Goal: Information Seeking & Learning: Learn about a topic

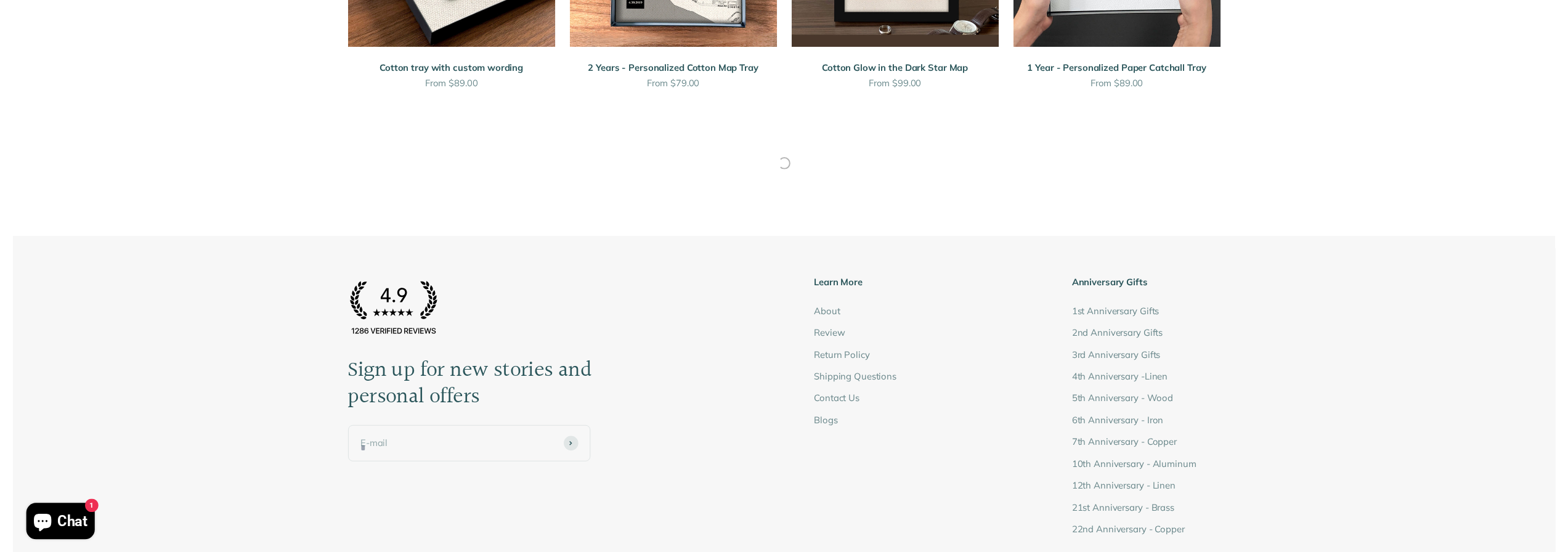
scroll to position [2794, 0]
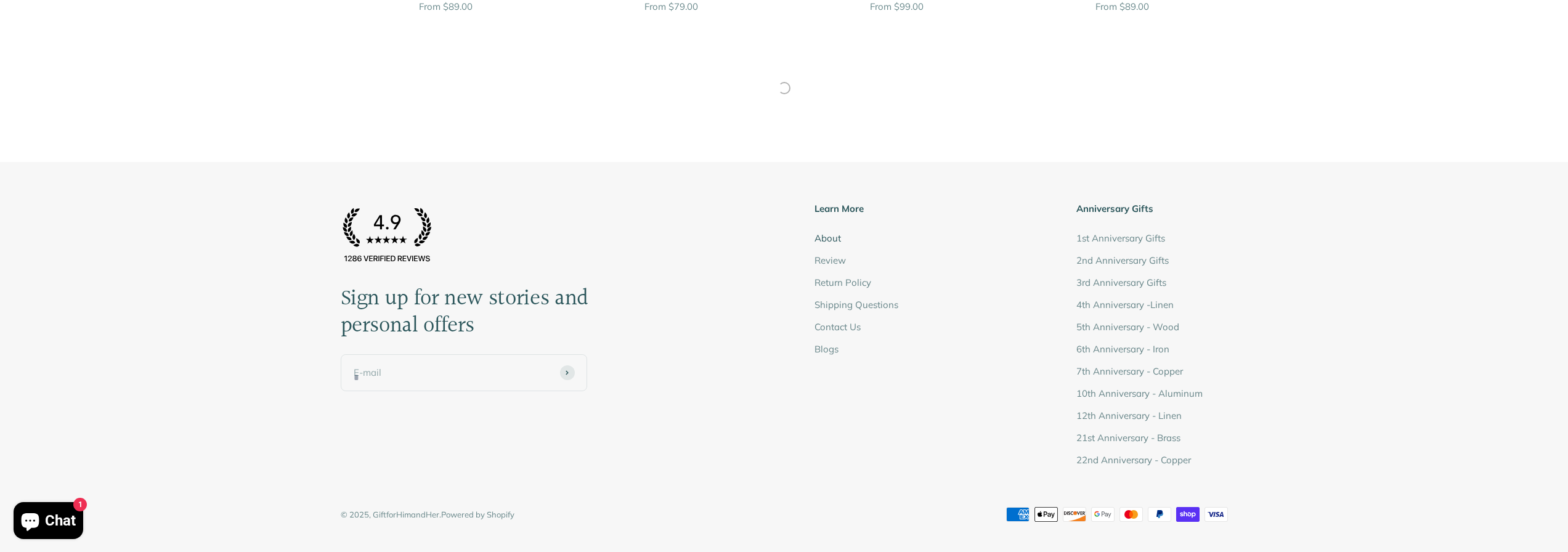
click at [832, 238] on link "About" at bounding box center [828, 238] width 27 height 15
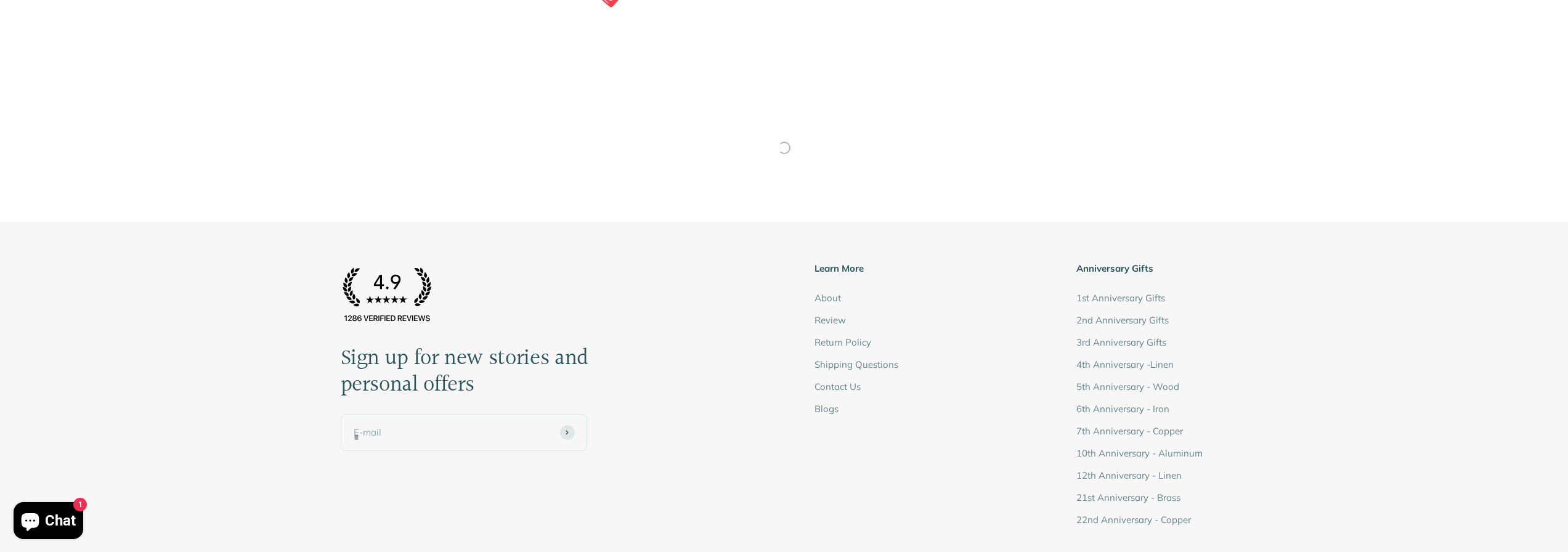
scroll to position [739, 0]
click at [832, 381] on link "Contact Us" at bounding box center [837, 382] width 46 height 15
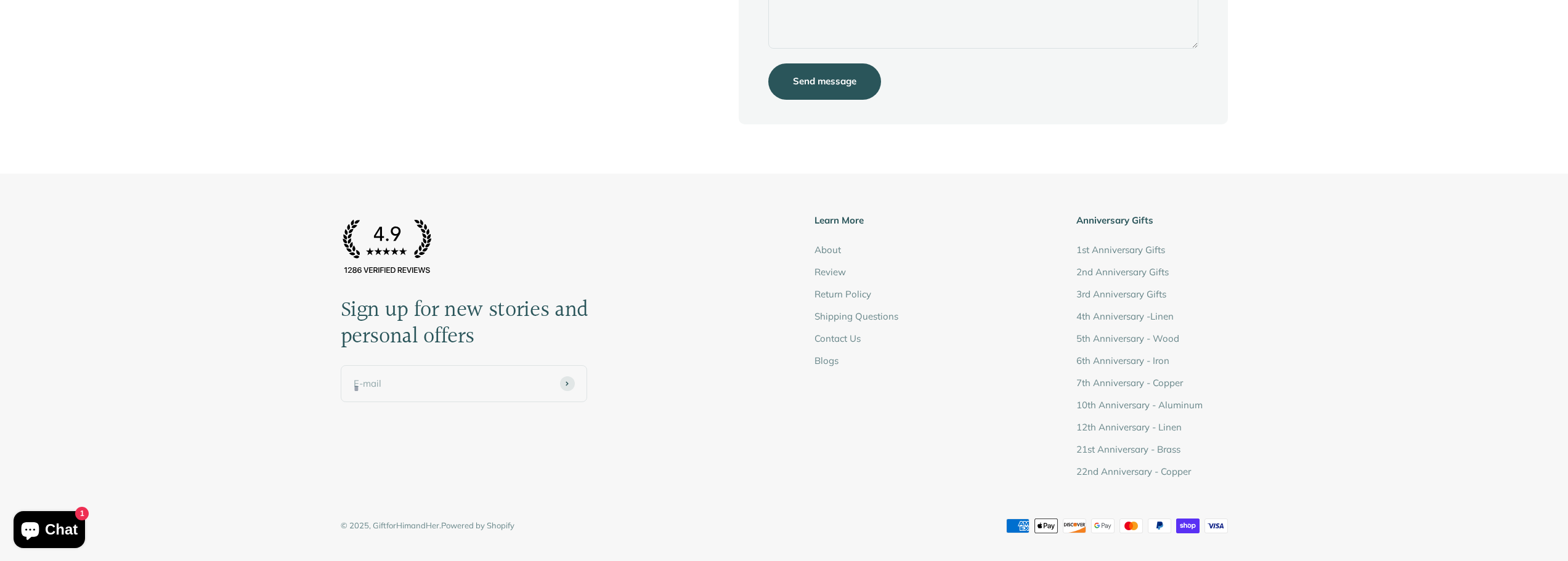
scroll to position [279, 0]
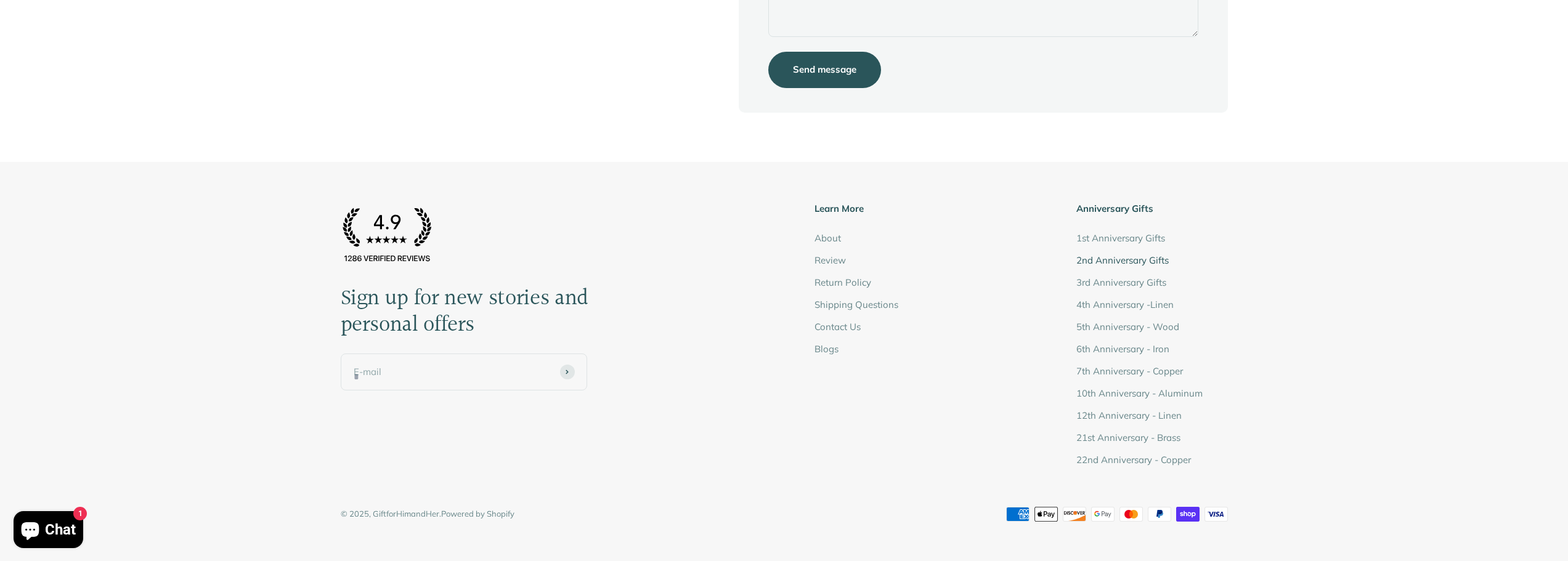
click at [1104, 259] on link "2nd Anniversary Gifts" at bounding box center [1122, 260] width 93 height 15
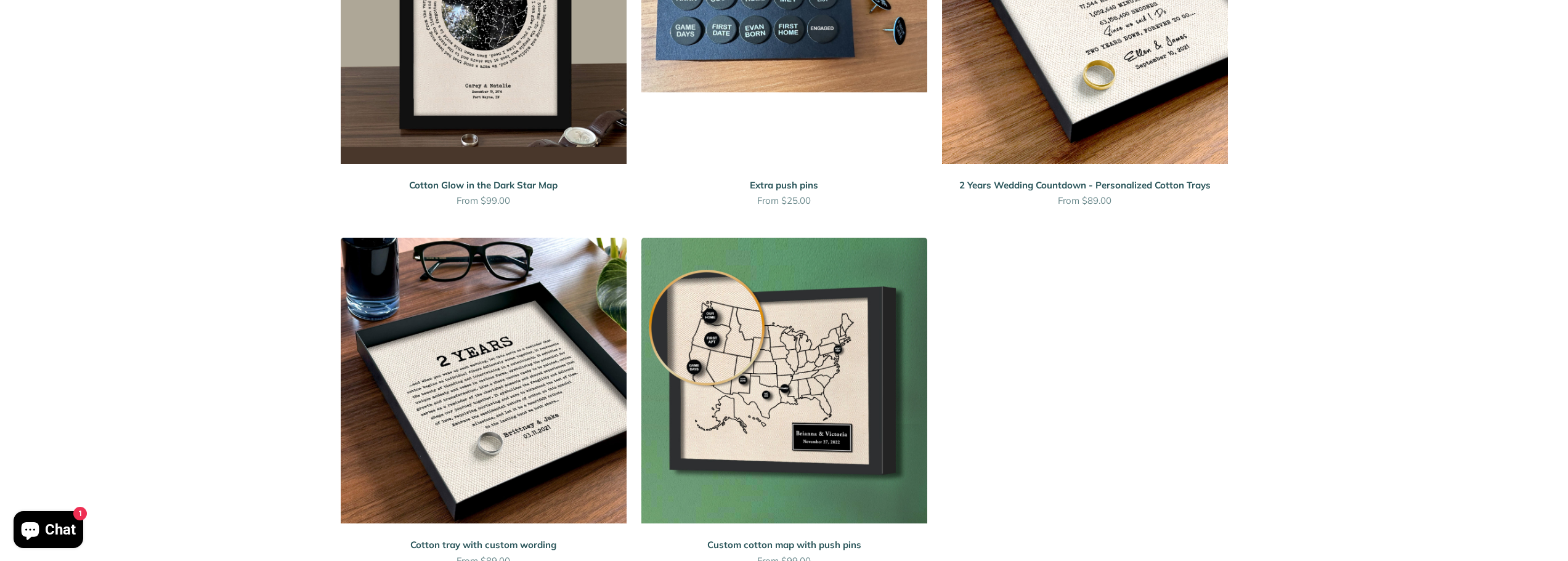
scroll to position [1417, 0]
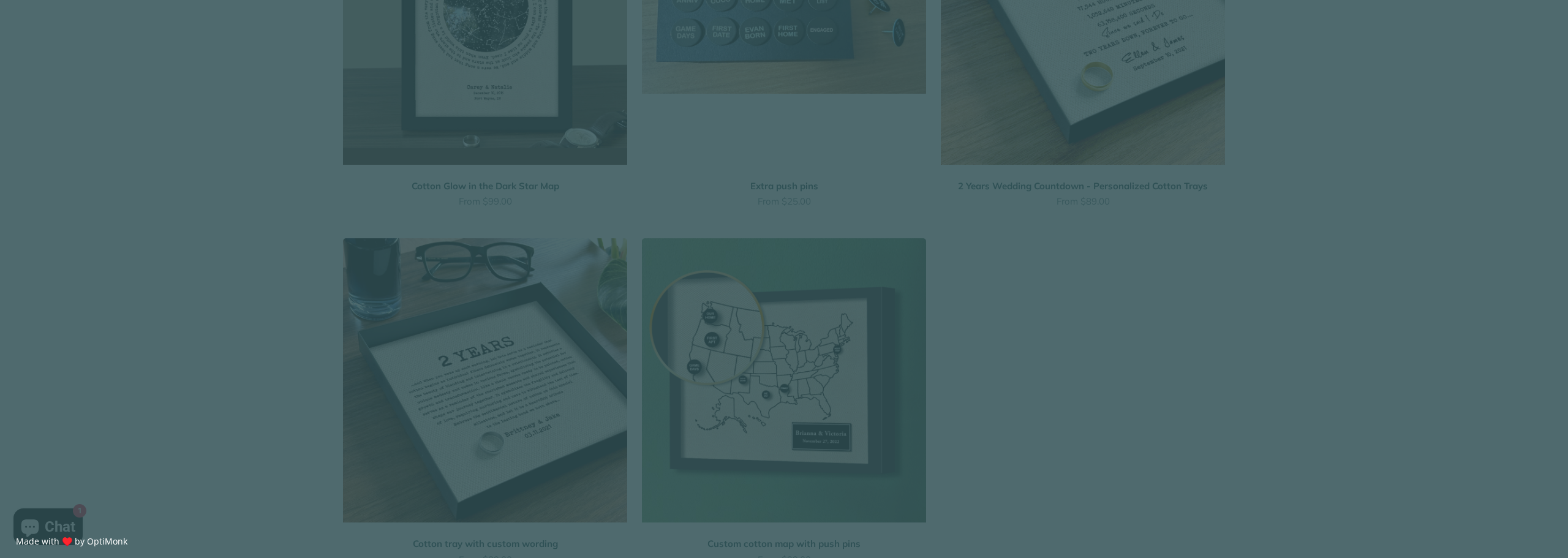
click at [879, 158] on div "X" at bounding box center [888, 156] width 28 height 28
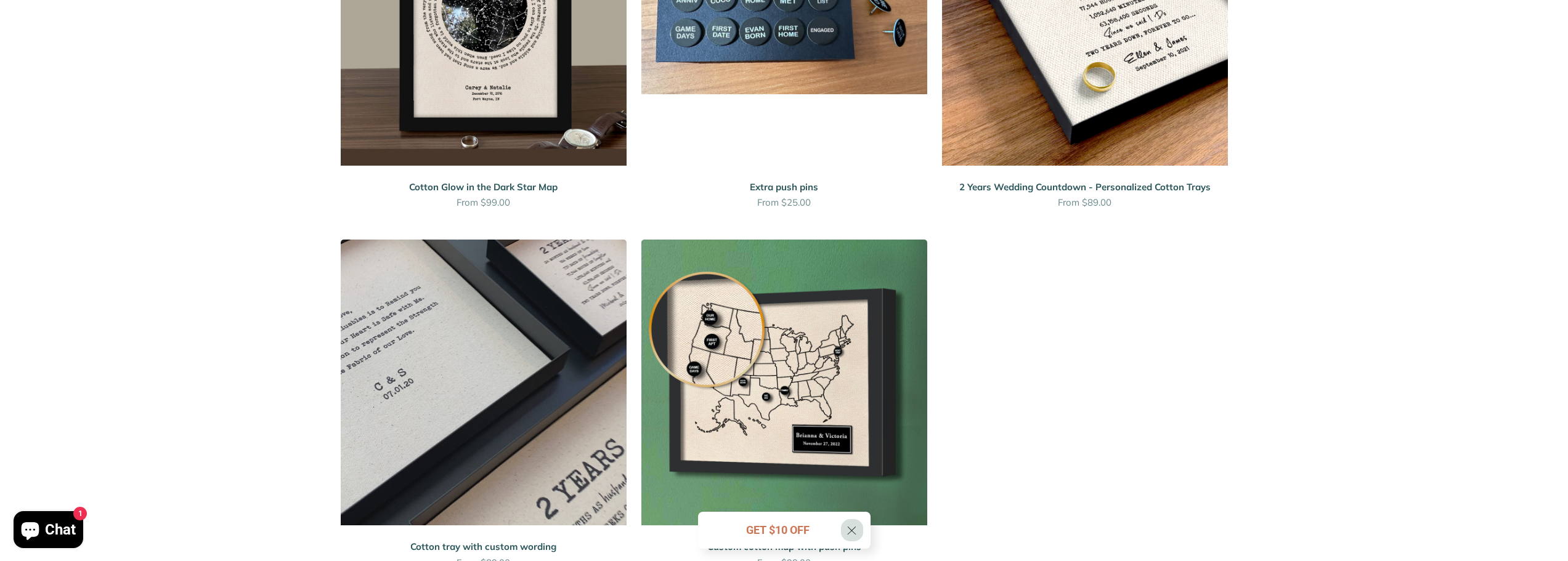
click at [441, 321] on img at bounding box center [484, 382] width 286 height 286
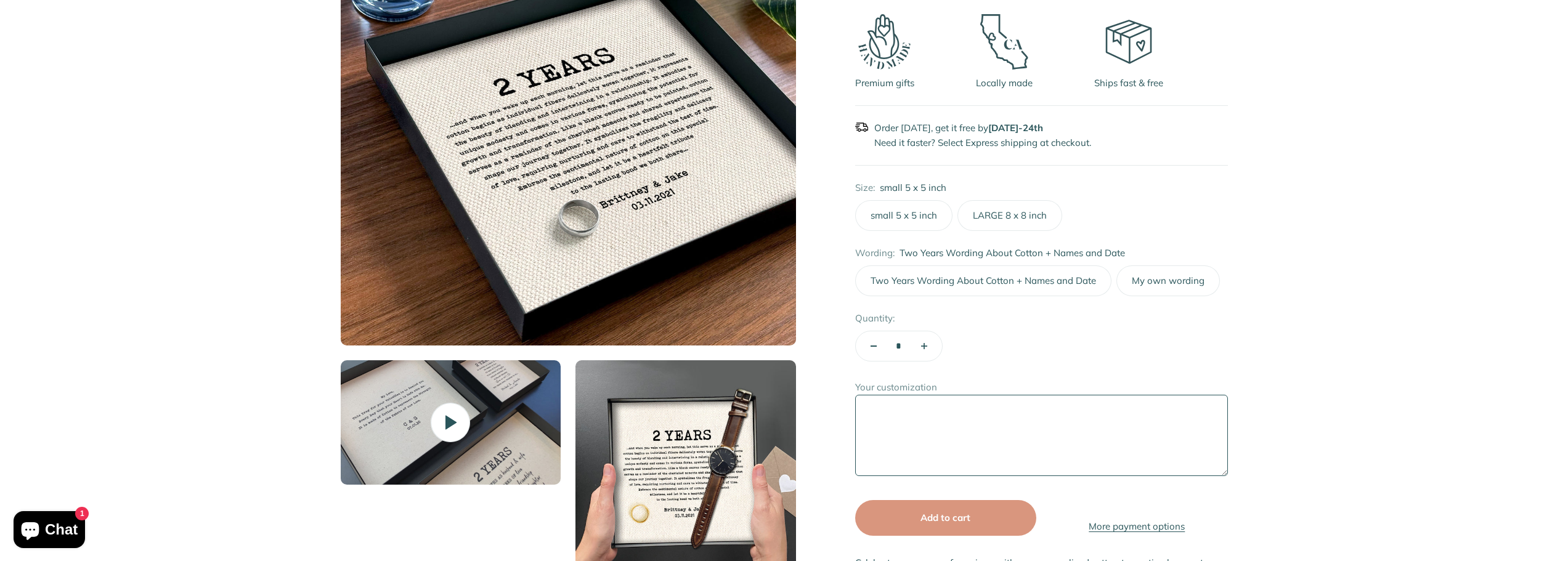
scroll to position [370, 0]
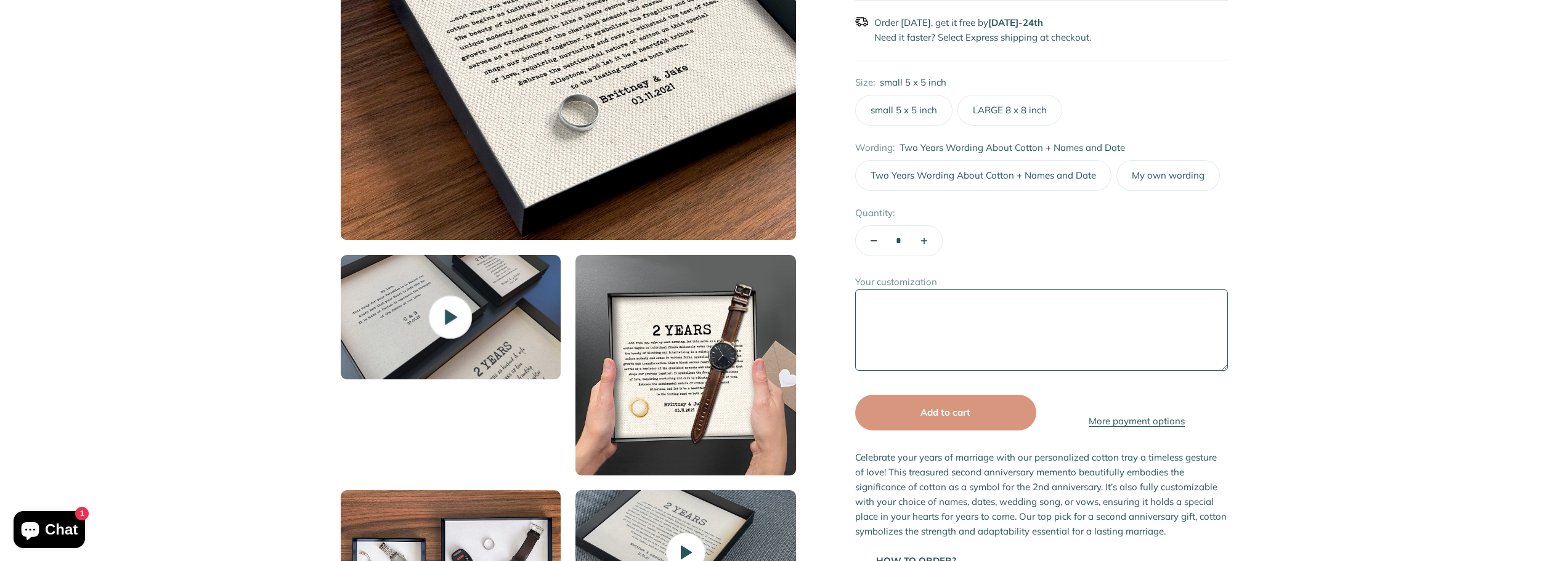
click at [454, 314] on icon at bounding box center [451, 318] width 43 height 43
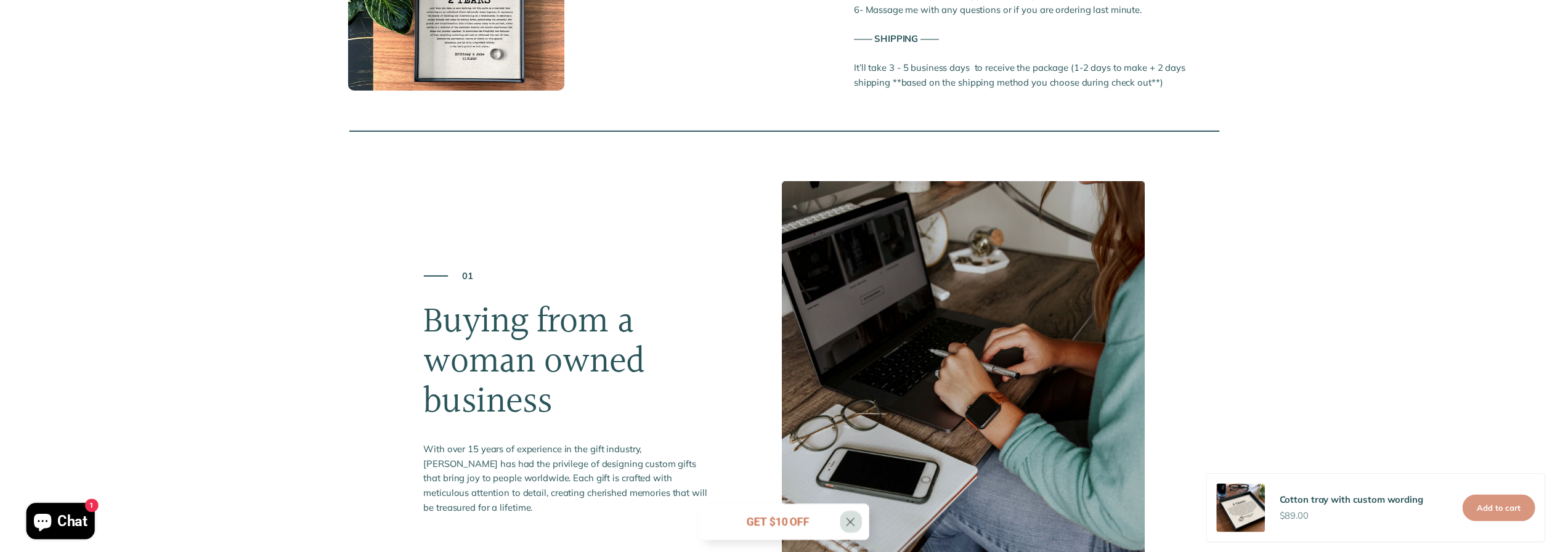
scroll to position [1047, 0]
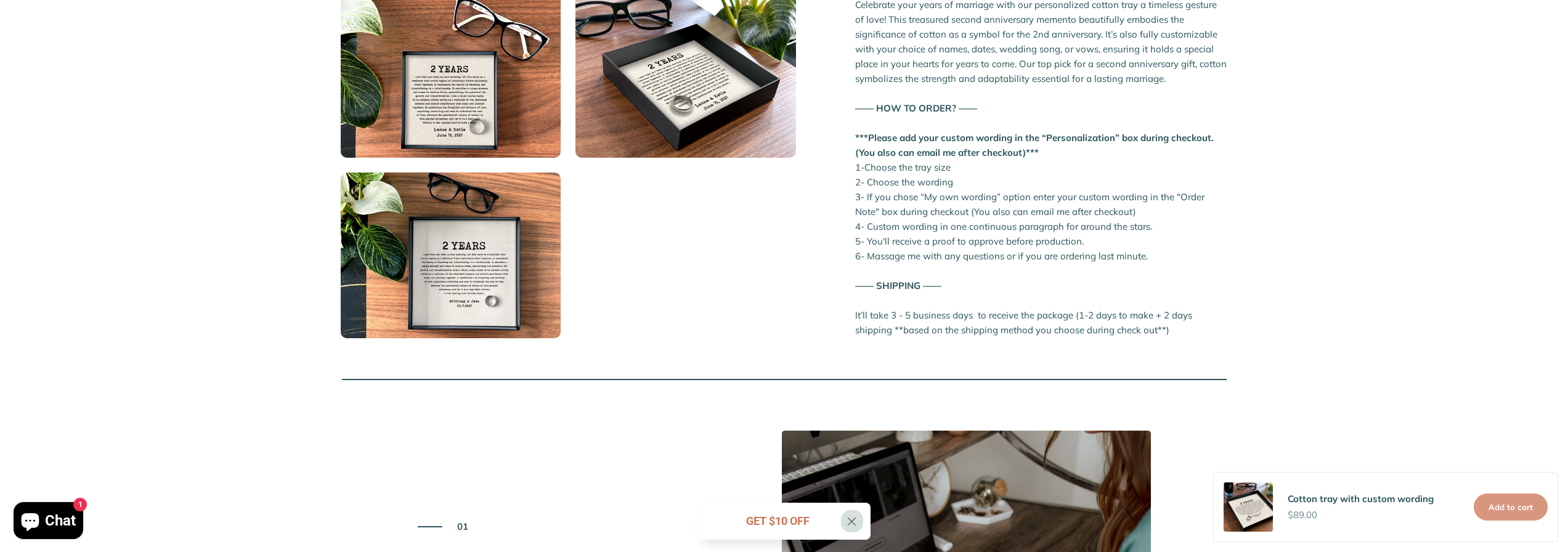
click at [846, 525] on div "X" at bounding box center [852, 521] width 22 height 22
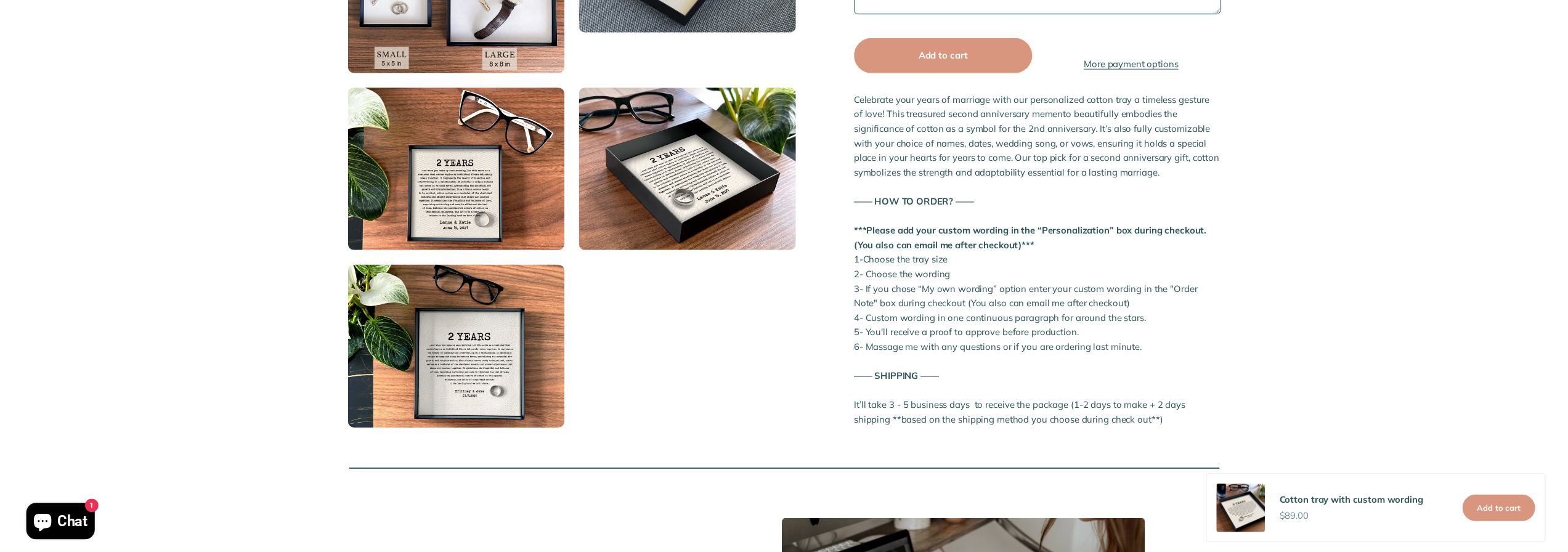
scroll to position [739, 0]
